Goal: Register for event/course

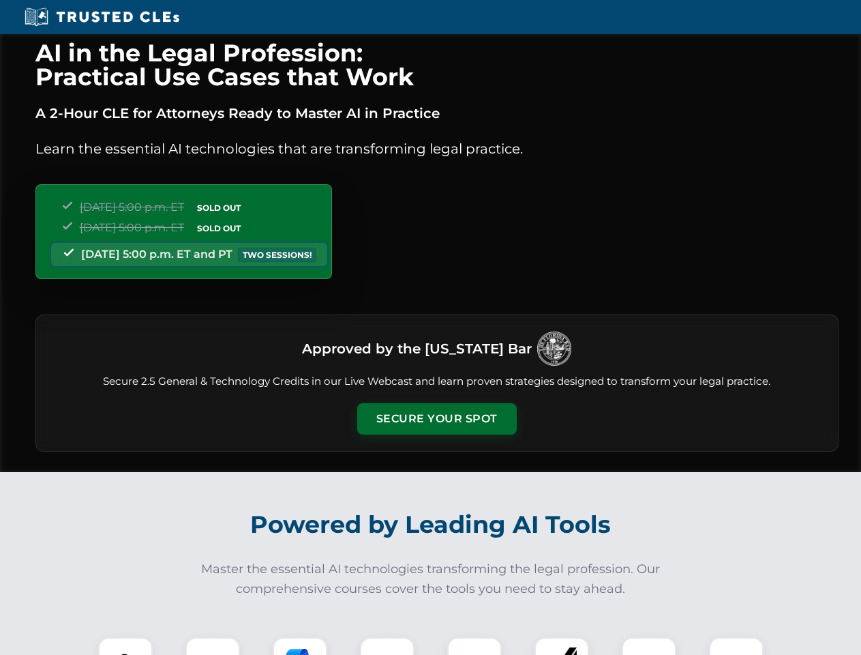
click at [436, 419] on button "Secure Your Spot" at bounding box center [437, 418] width 160 height 31
click at [125, 646] on img at bounding box center [126, 664] width 40 height 40
